Goal: Find specific page/section

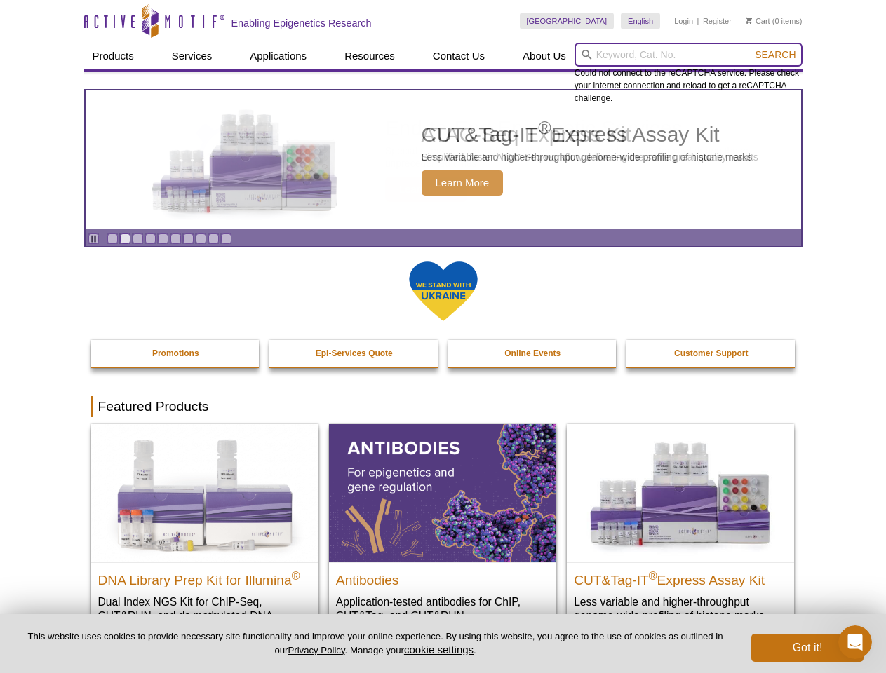
click at [688, 55] on input "search" at bounding box center [688, 55] width 228 height 24
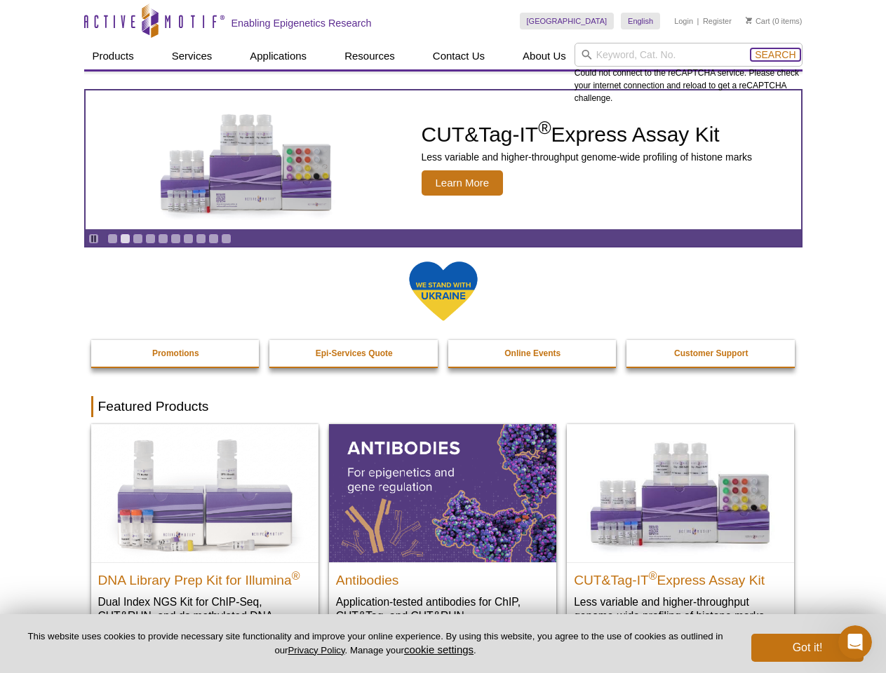
click at [775, 55] on span "Search" at bounding box center [775, 54] width 41 height 11
click at [93, 238] on icon "Pause" at bounding box center [93, 238] width 9 height 9
click at [112, 238] on link "Go to slide 1" at bounding box center [112, 239] width 11 height 11
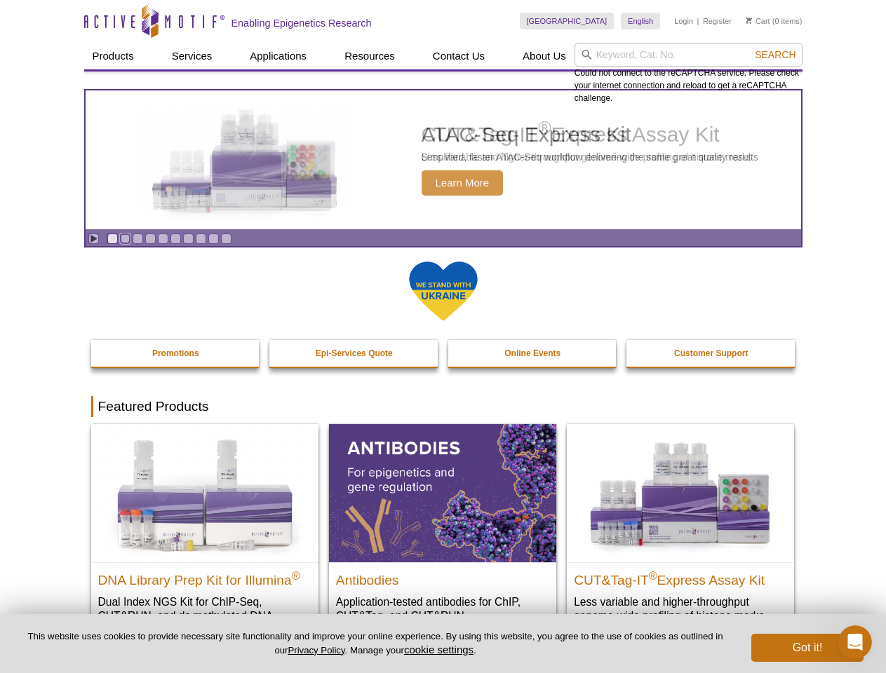
click at [125, 238] on link "Go to slide 2" at bounding box center [125, 239] width 11 height 11
click at [137, 238] on link "Go to slide 3" at bounding box center [138, 239] width 11 height 11
click at [150, 238] on link "Go to slide 4" at bounding box center [150, 239] width 11 height 11
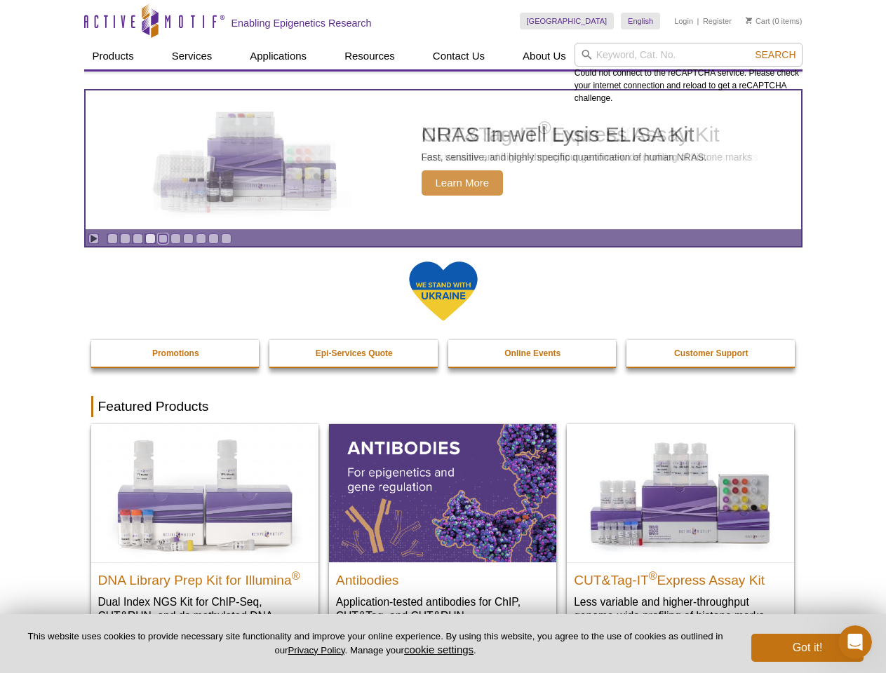
click at [163, 238] on link "Go to slide 5" at bounding box center [163, 239] width 11 height 11
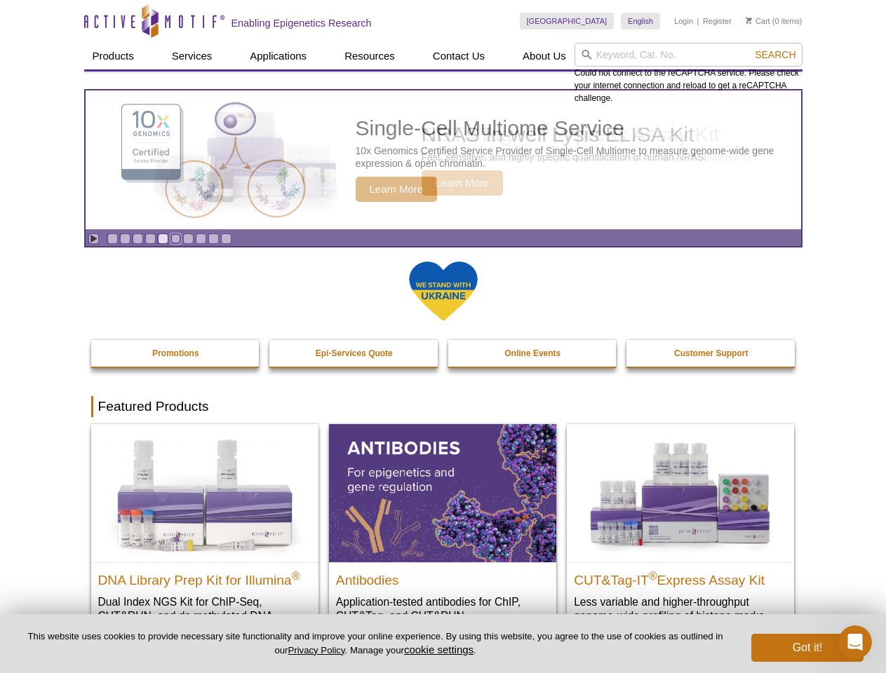
click at [175, 238] on link "Go to slide 6" at bounding box center [175, 239] width 11 height 11
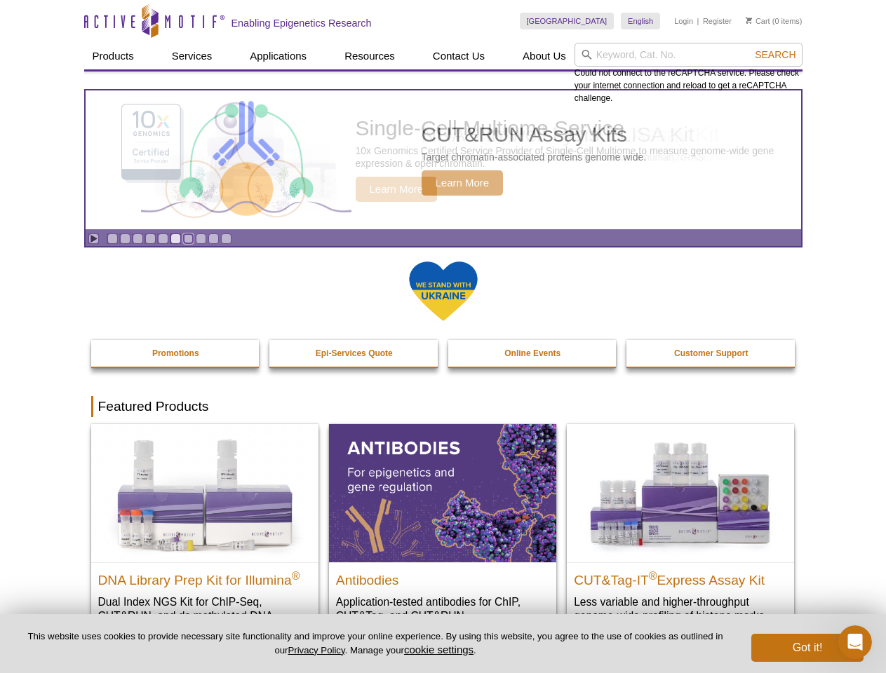
click at [188, 238] on link "Go to slide 7" at bounding box center [188, 239] width 11 height 11
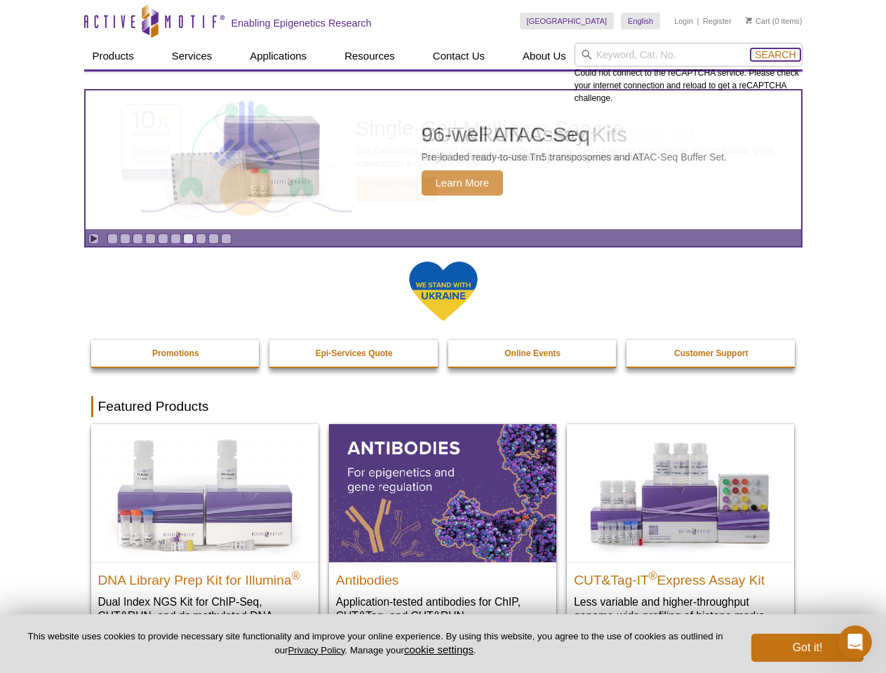
click at [775, 55] on span "Search" at bounding box center [775, 54] width 41 height 11
